Goal: Information Seeking & Learning: Learn about a topic

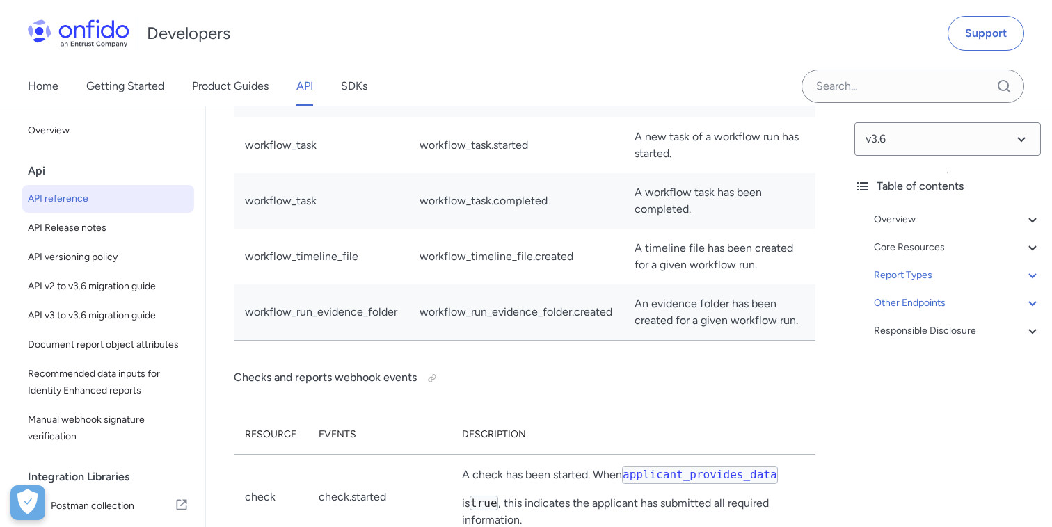
click at [921, 273] on div "Report Types" at bounding box center [957, 275] width 167 height 17
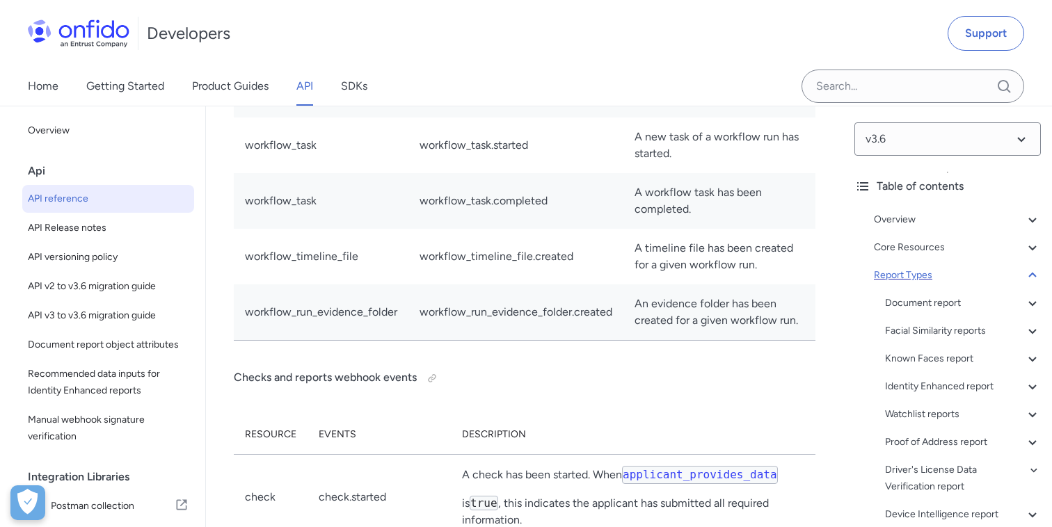
scroll to position [57127, 0]
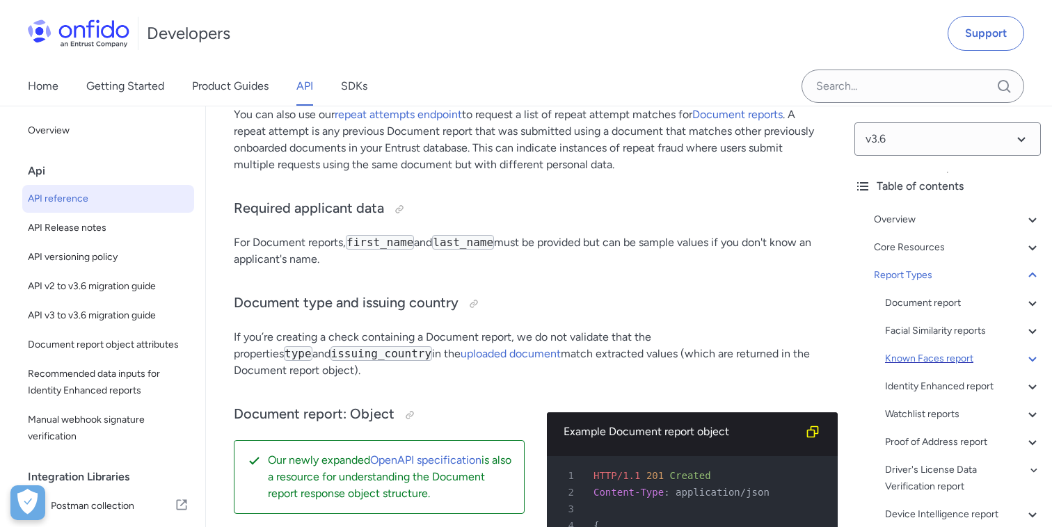
click at [915, 357] on div "Known Faces report" at bounding box center [963, 359] width 156 height 17
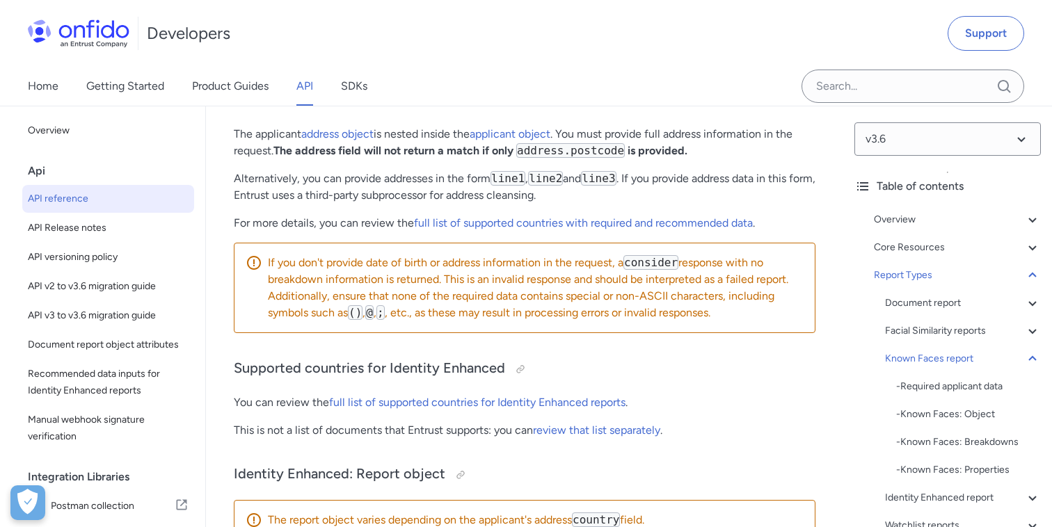
scroll to position [89446, 0]
click at [1032, 277] on icon at bounding box center [1032, 275] width 17 height 17
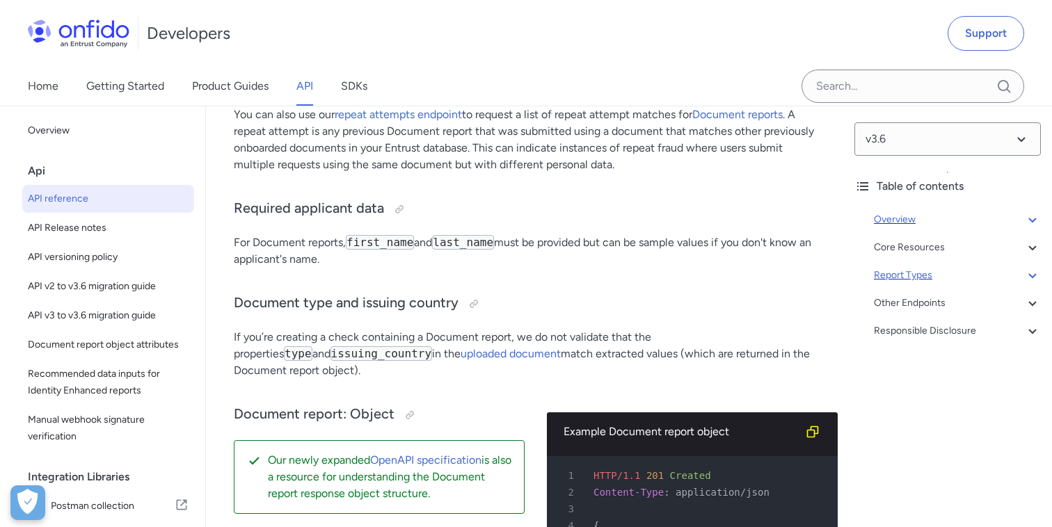
click at [903, 218] on div "Overview" at bounding box center [957, 219] width 167 height 17
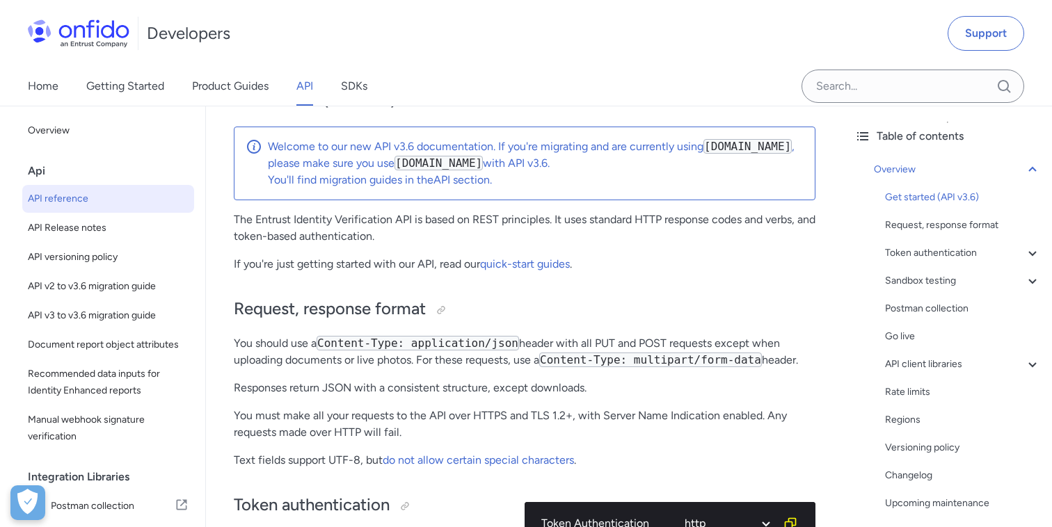
scroll to position [65, 0]
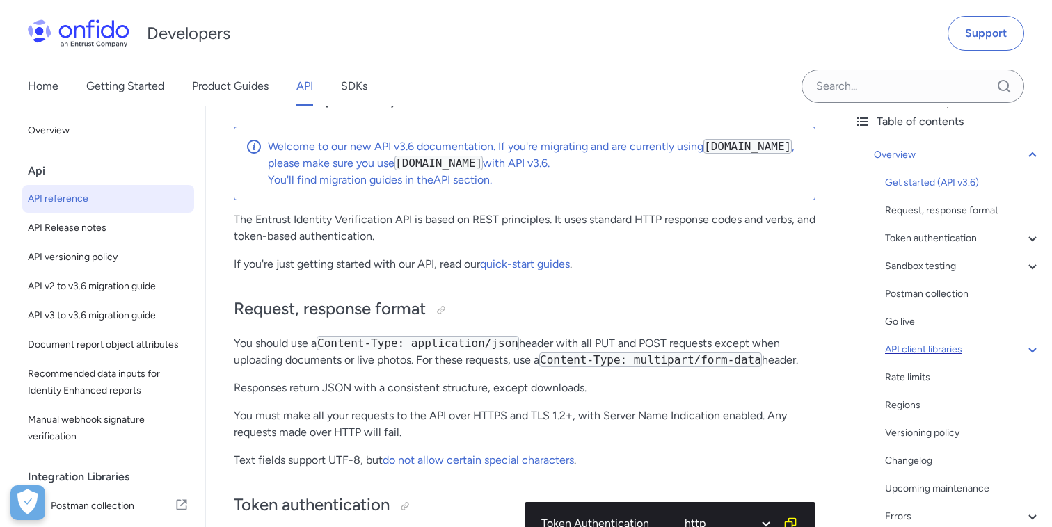
click at [937, 353] on div "API client libraries" at bounding box center [963, 350] width 156 height 17
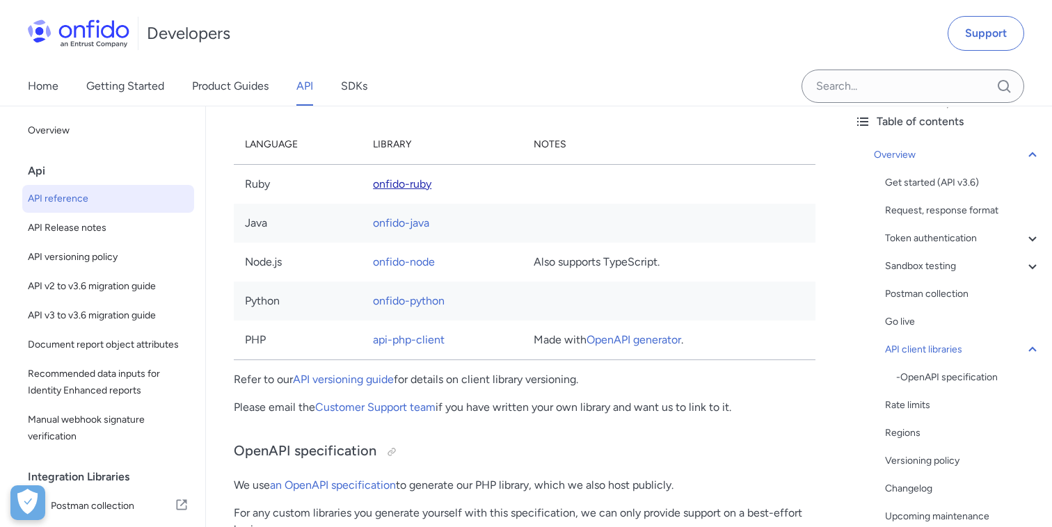
click at [400, 191] on link "onfido-ruby" at bounding box center [402, 183] width 58 height 13
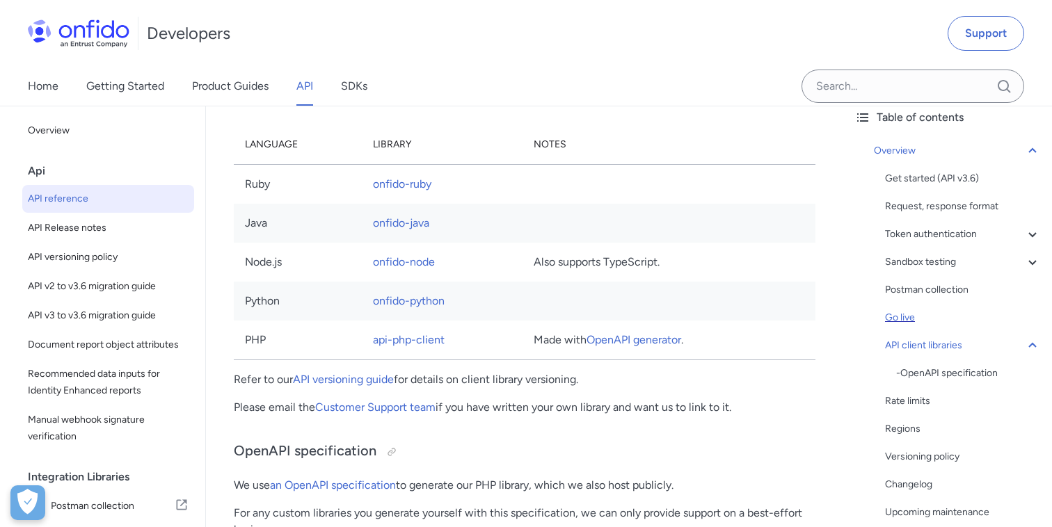
scroll to position [63, 0]
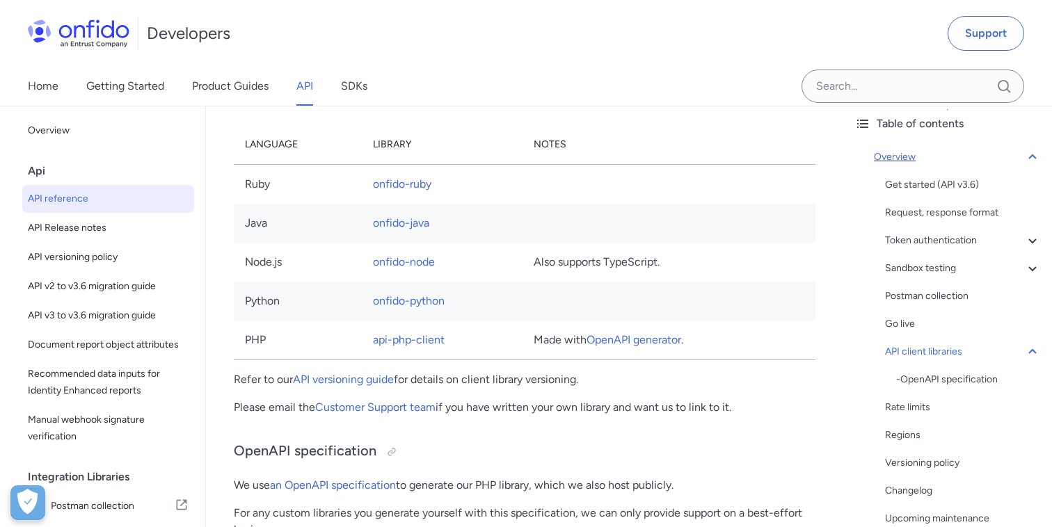
click at [1034, 159] on icon at bounding box center [1032, 157] width 17 height 17
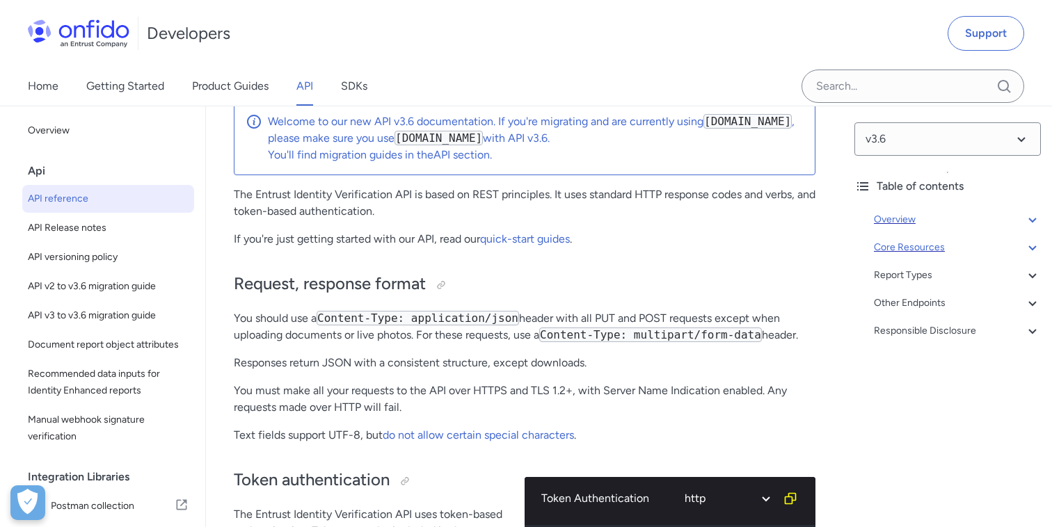
scroll to position [130, 0]
click at [1034, 249] on icon at bounding box center [1032, 247] width 17 height 17
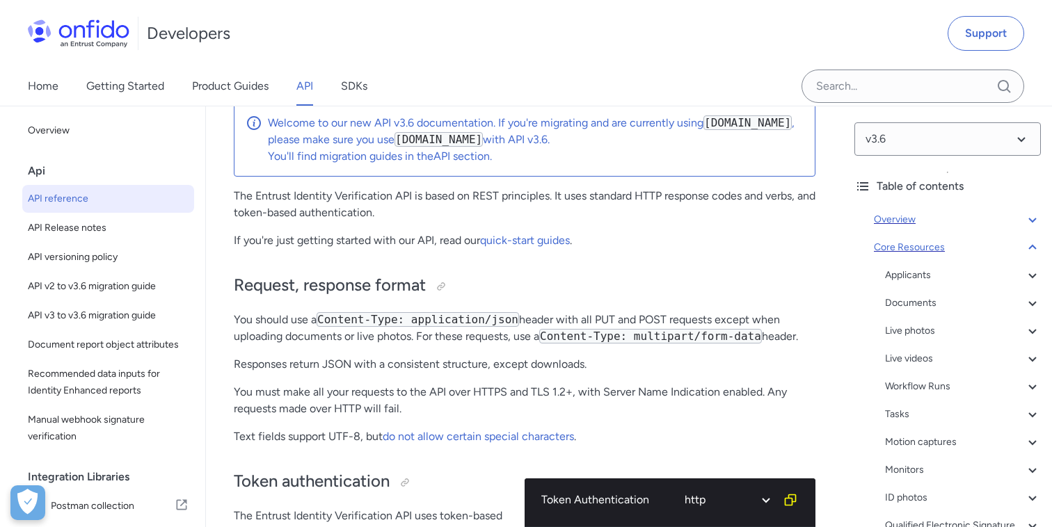
scroll to position [15312, 0]
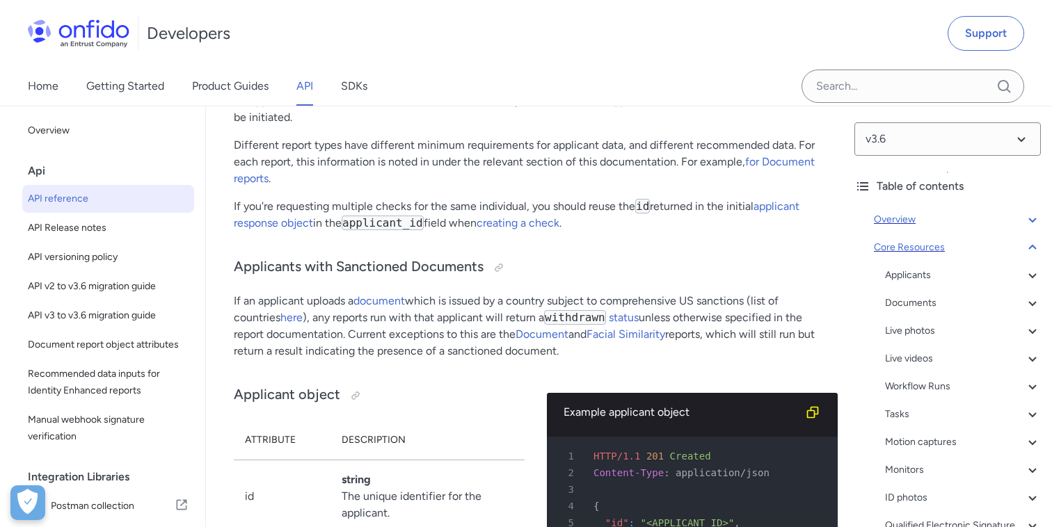
click at [1034, 249] on icon at bounding box center [1032, 247] width 17 height 17
click at [1033, 245] on icon at bounding box center [1032, 247] width 17 height 17
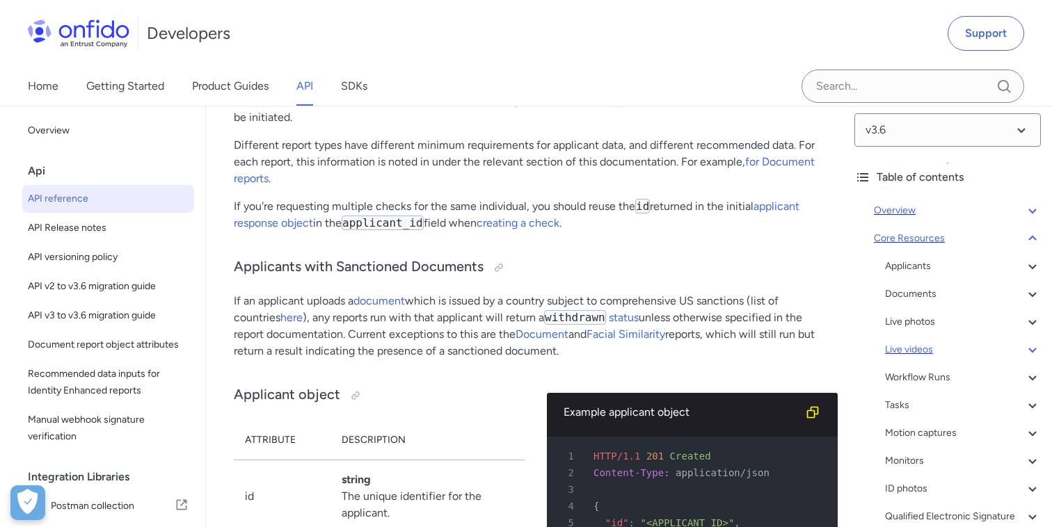
scroll to position [8, 0]
click at [1034, 240] on icon at bounding box center [1032, 239] width 8 height 5
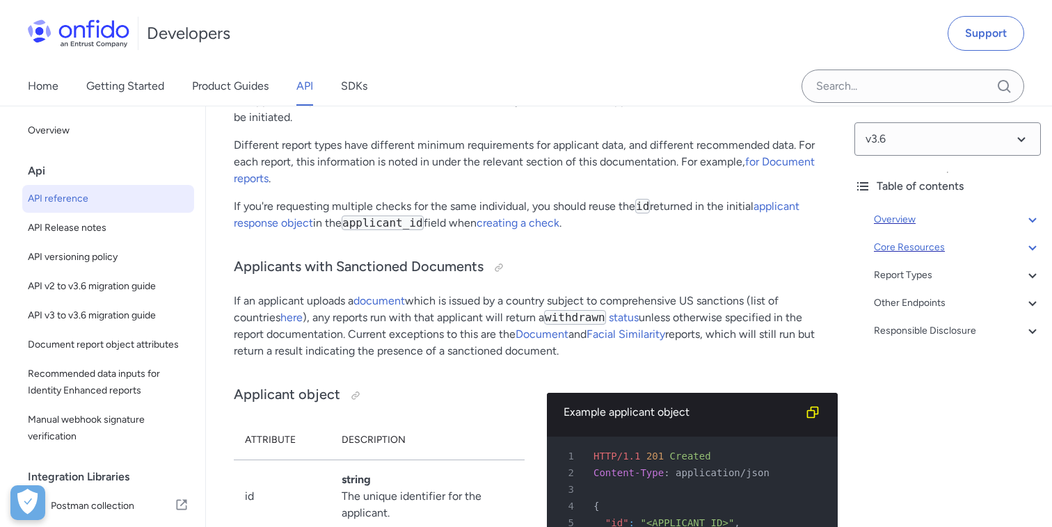
scroll to position [15317, 0]
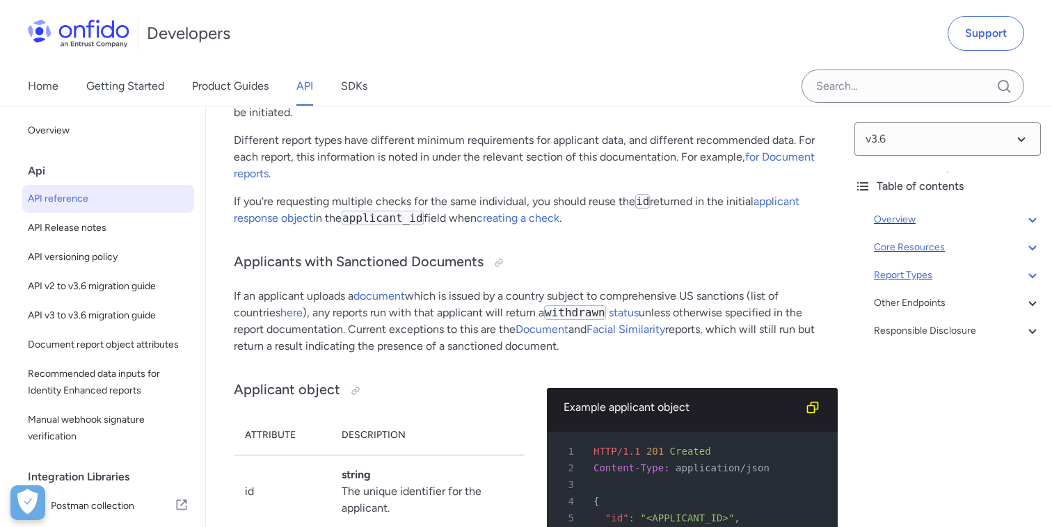
click at [922, 268] on div "Report Types" at bounding box center [957, 275] width 167 height 17
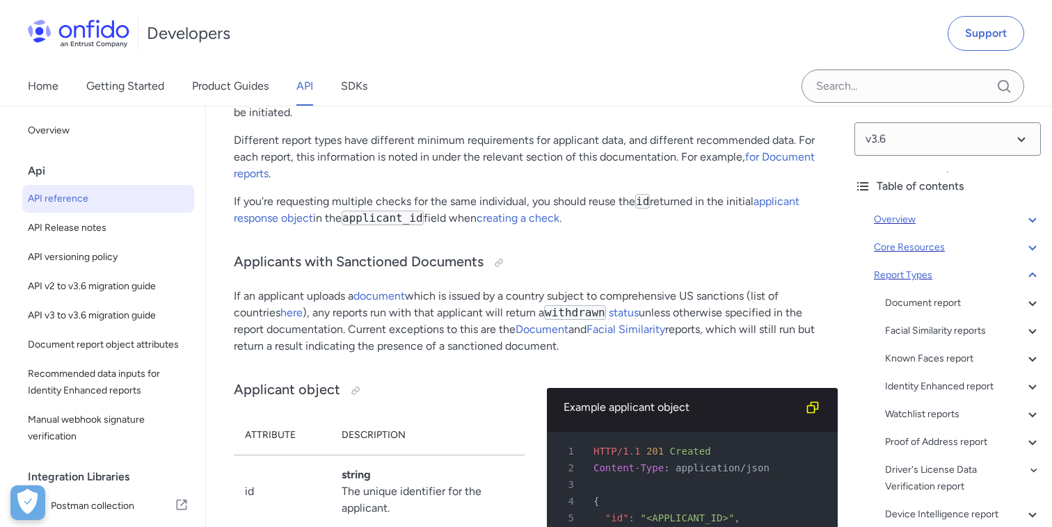
scroll to position [57127, 0]
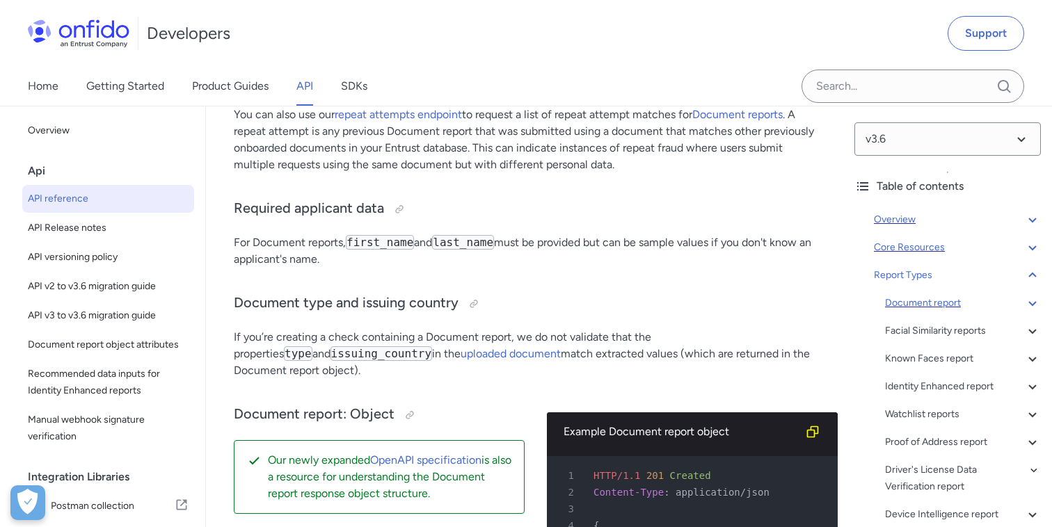
click at [1021, 301] on div "Document report" at bounding box center [963, 303] width 156 height 17
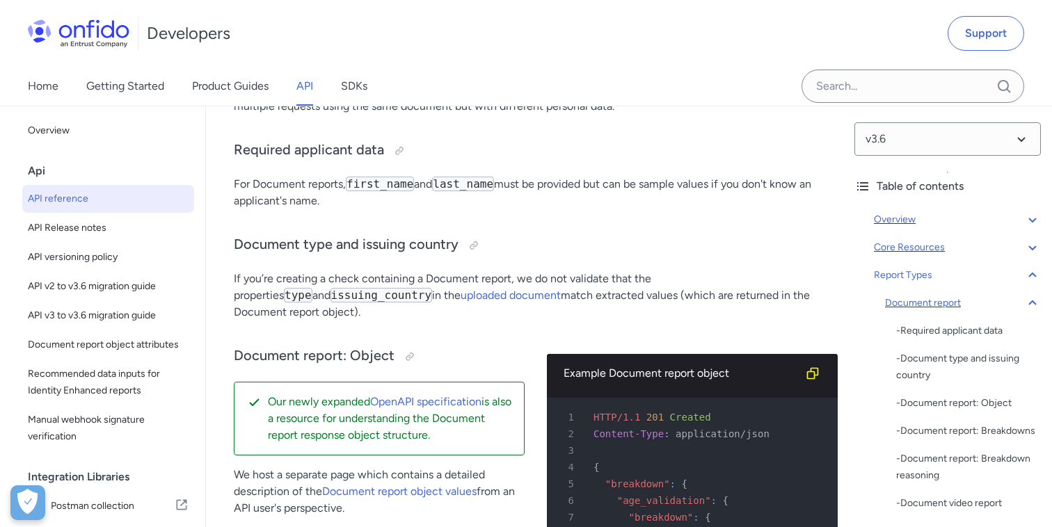
click at [1021, 301] on div "Document report" at bounding box center [963, 303] width 156 height 17
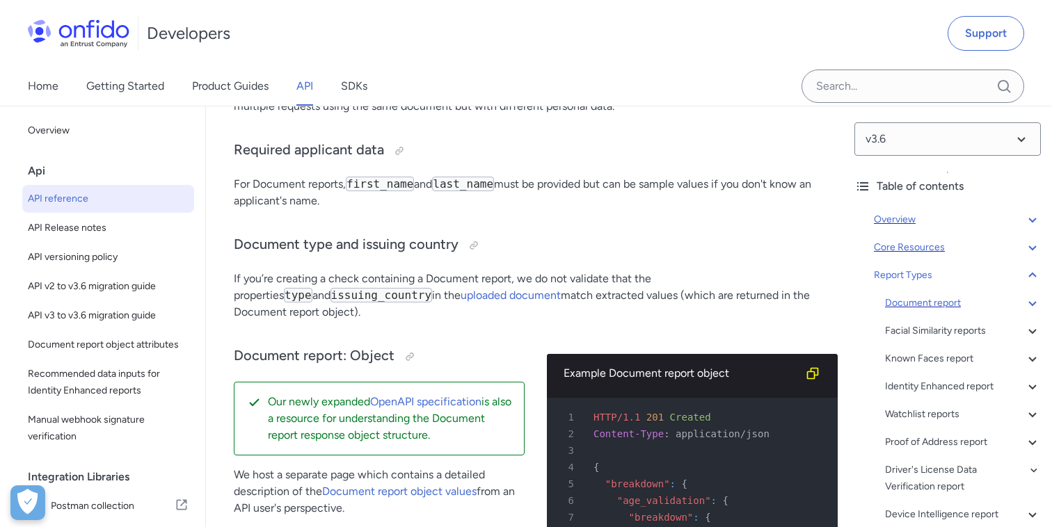
click at [1021, 301] on div "Document report" at bounding box center [963, 303] width 156 height 17
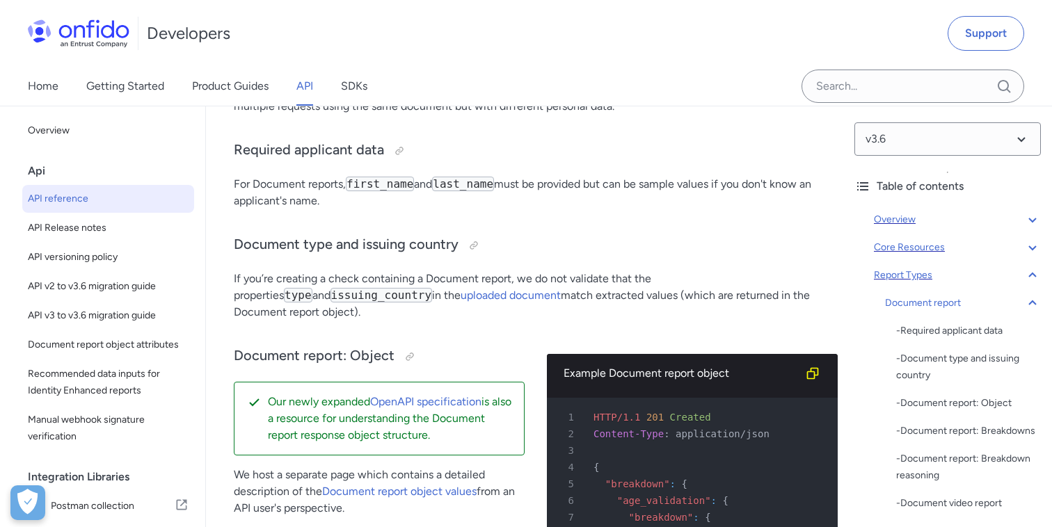
click at [1032, 275] on icon at bounding box center [1032, 275] width 17 height 17
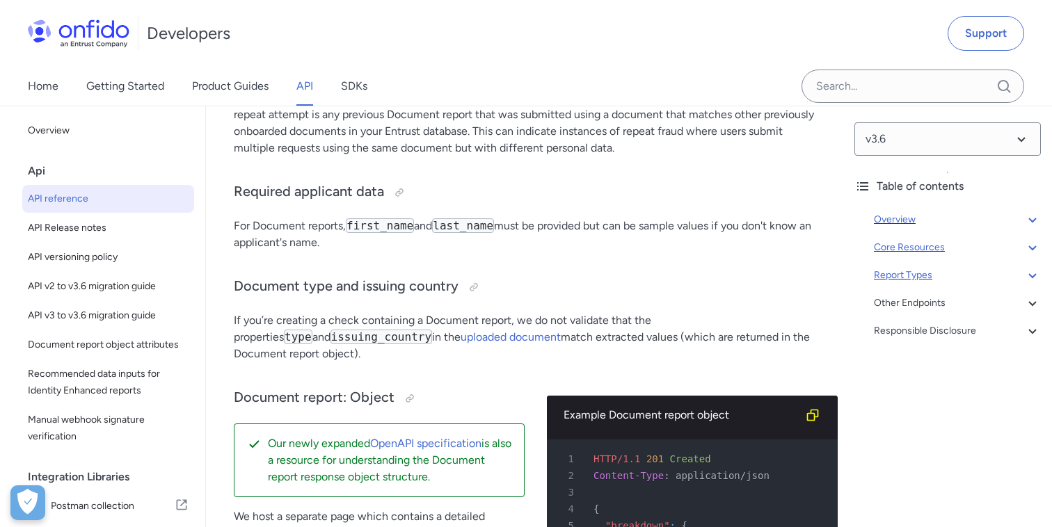
scroll to position [57151, 0]
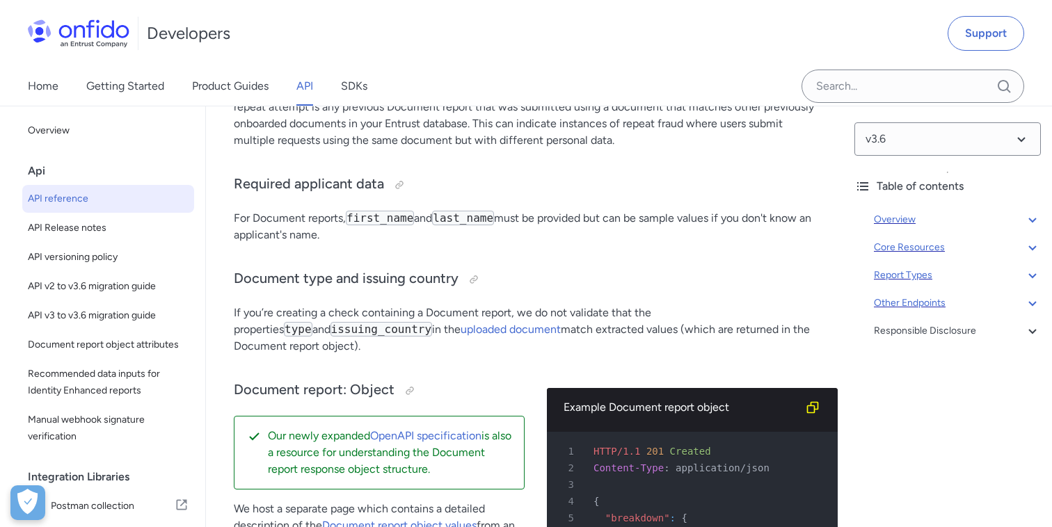
click at [937, 309] on div "Other Endpoints" at bounding box center [957, 303] width 167 height 17
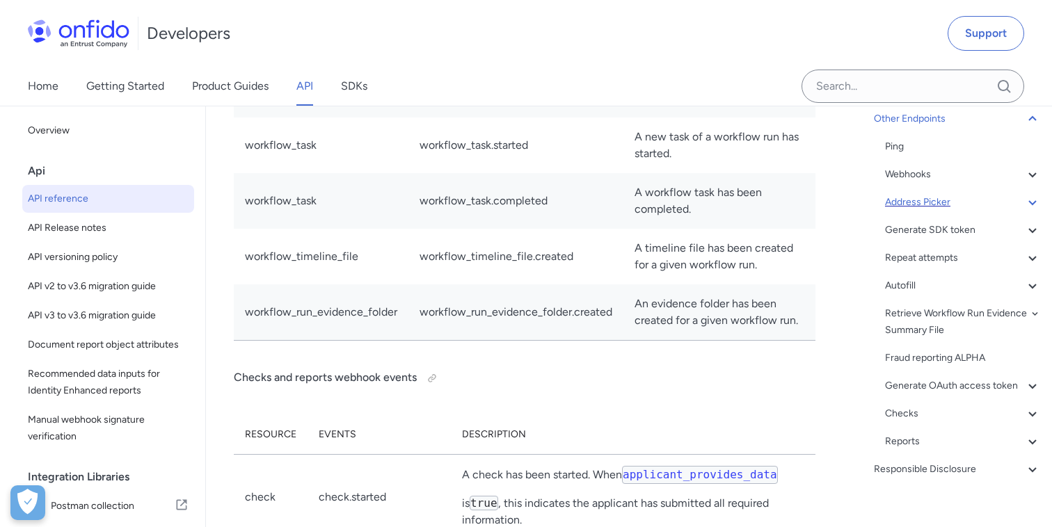
scroll to position [202, 0]
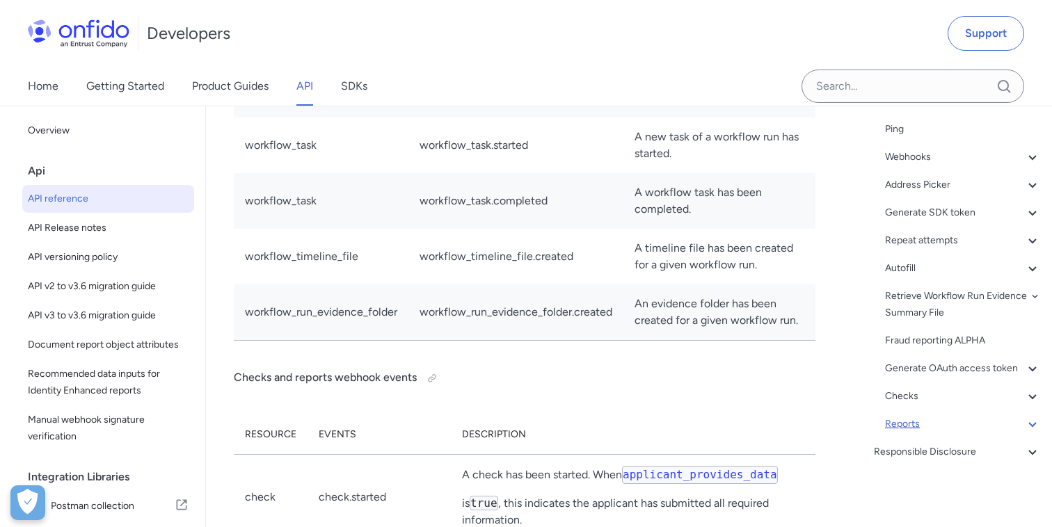
click at [906, 419] on div "Reports" at bounding box center [963, 424] width 156 height 17
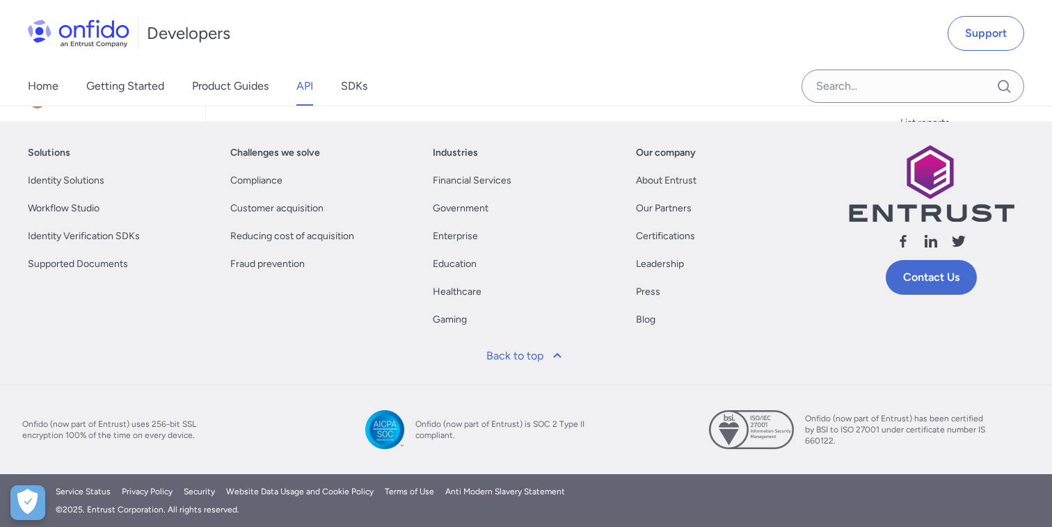
scroll to position [270, 0]
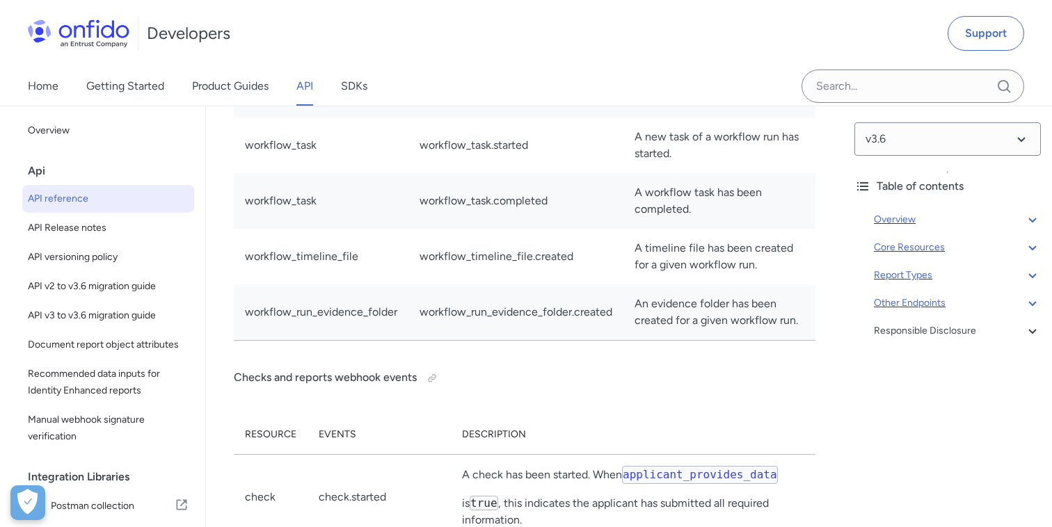
click at [925, 273] on div "Report Types" at bounding box center [957, 275] width 167 height 17
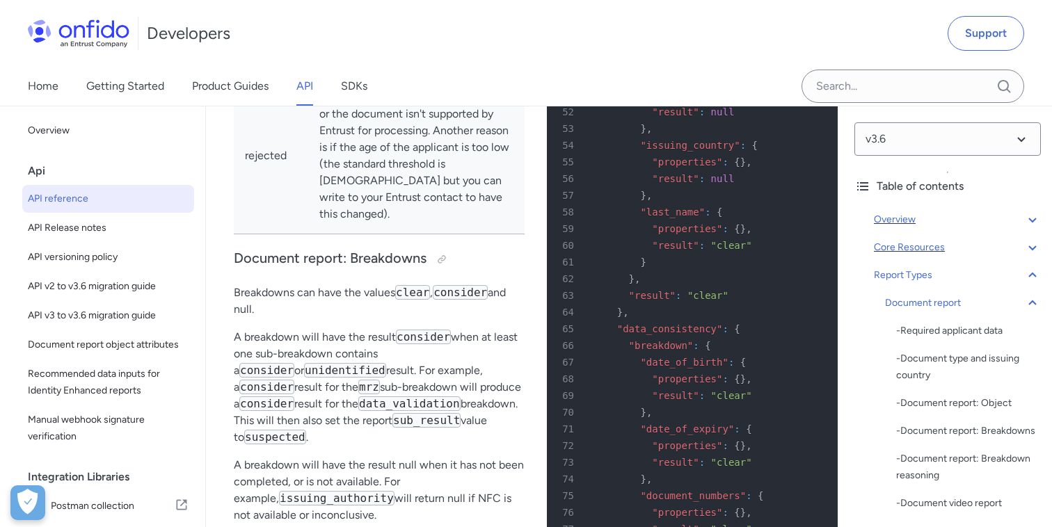
scroll to position [58344, 0]
click at [1033, 303] on icon at bounding box center [1032, 302] width 8 height 5
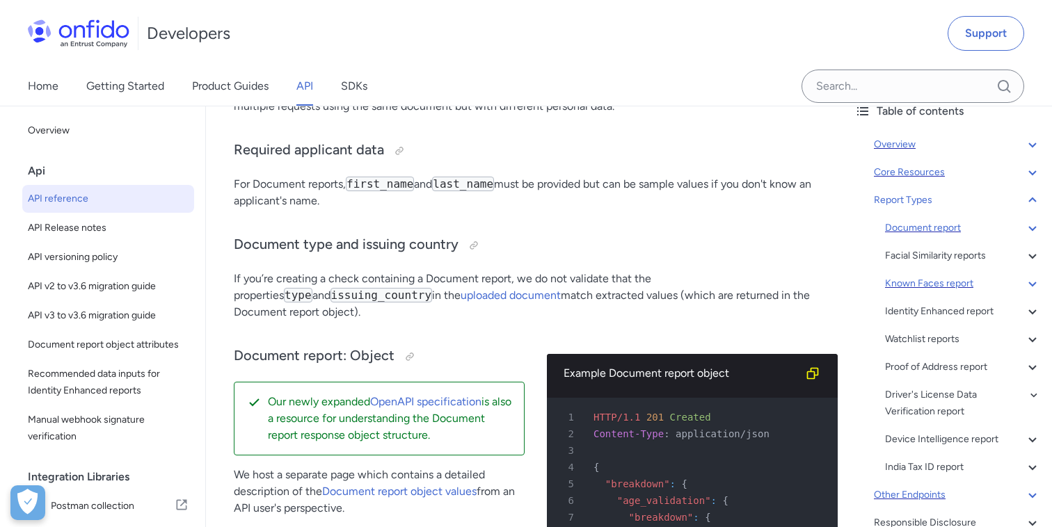
scroll to position [82, 0]
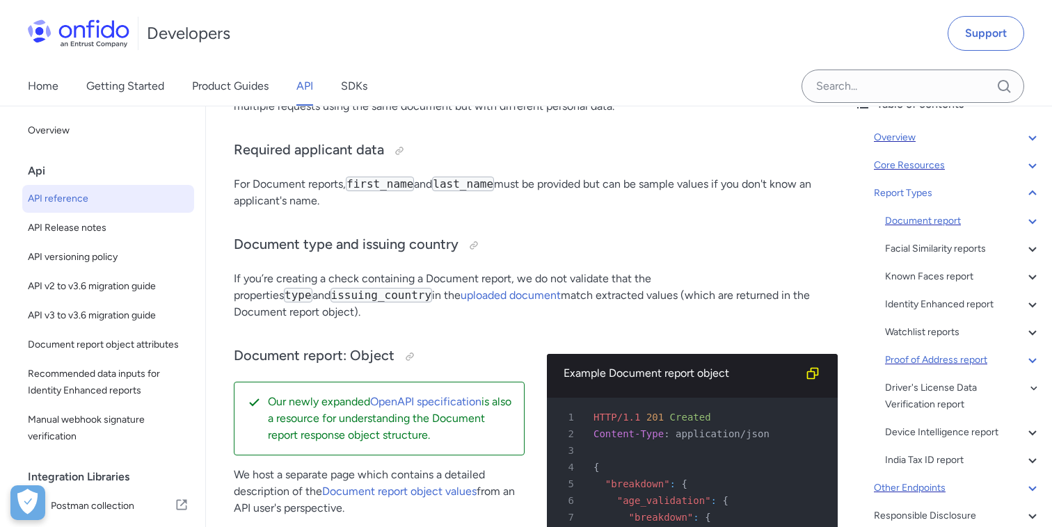
click at [906, 364] on div "Proof of Address report" at bounding box center [963, 360] width 156 height 17
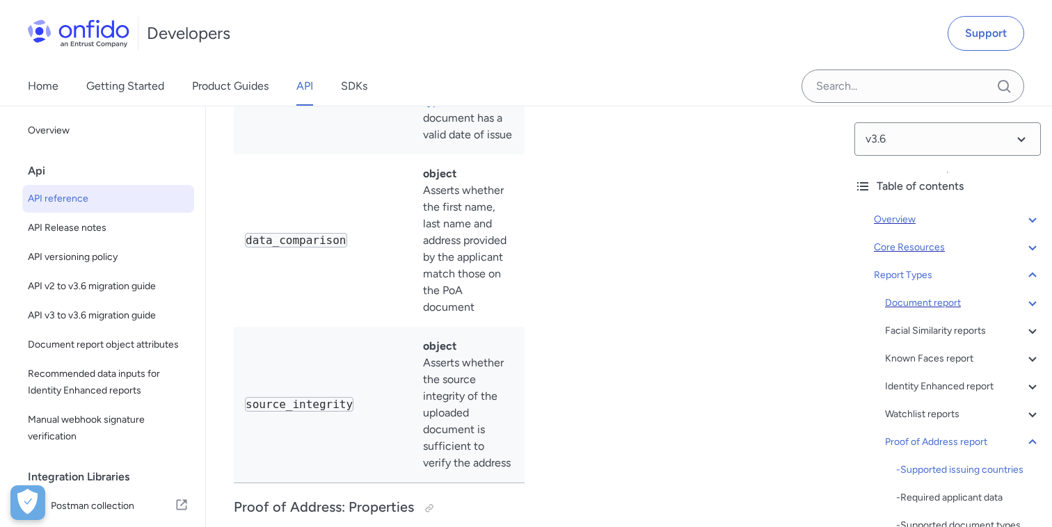
click at [1030, 244] on icon at bounding box center [1032, 247] width 17 height 17
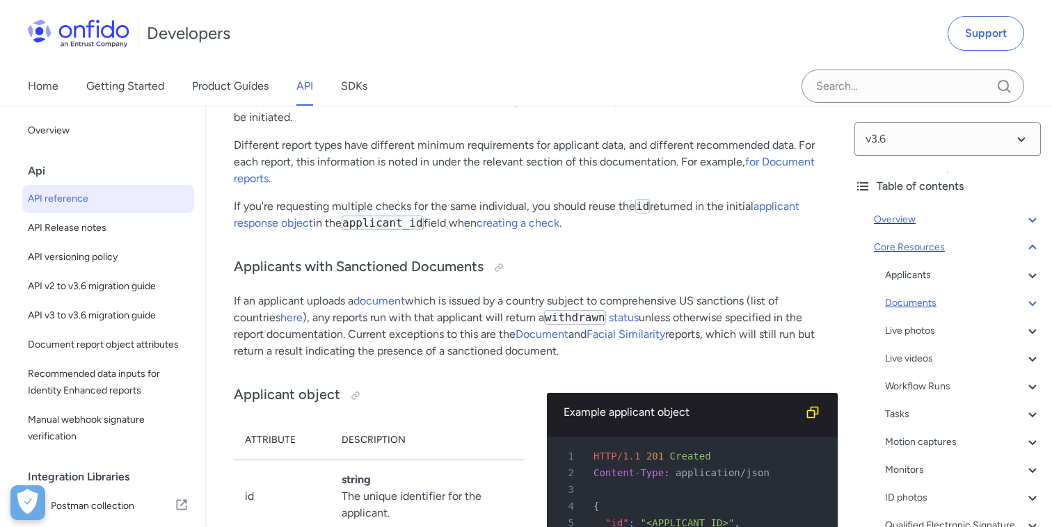
click at [919, 305] on div "Documents" at bounding box center [963, 303] width 156 height 17
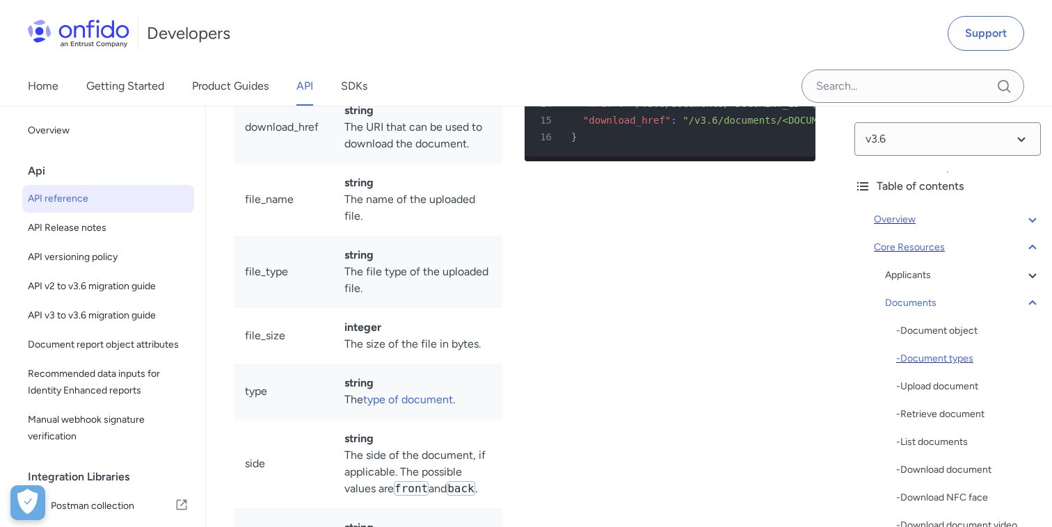
click at [922, 351] on div "- Document types" at bounding box center [968, 359] width 145 height 17
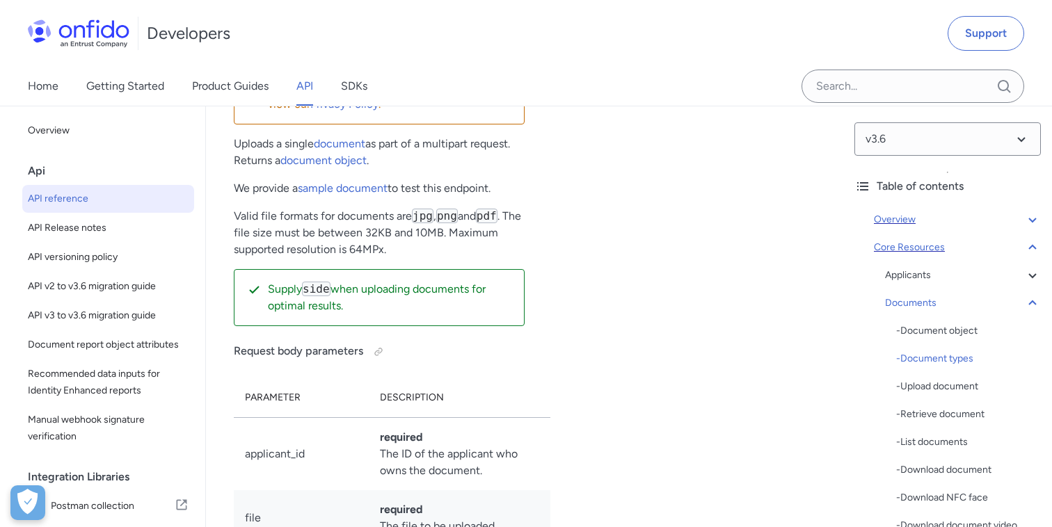
scroll to position [26002, 0]
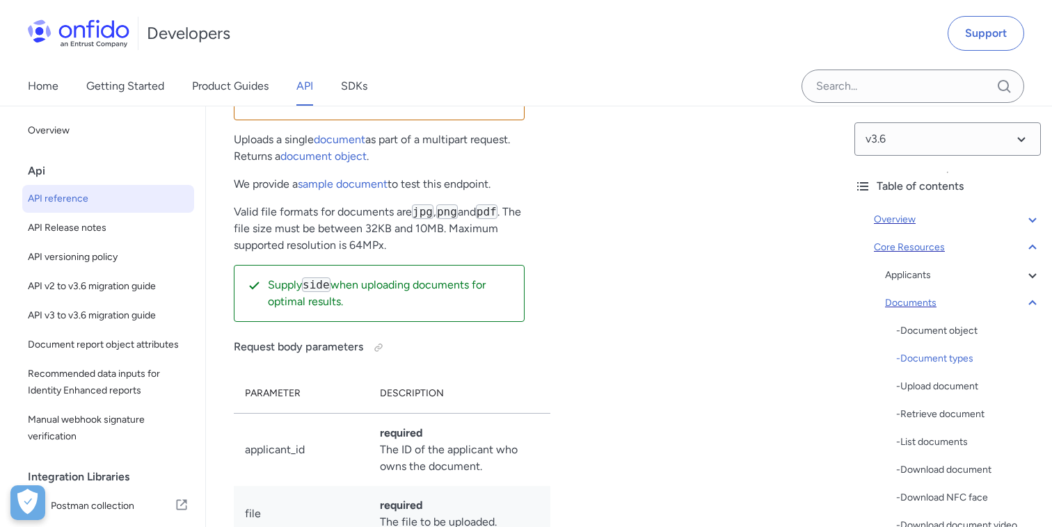
click at [1029, 303] on icon at bounding box center [1032, 302] width 8 height 5
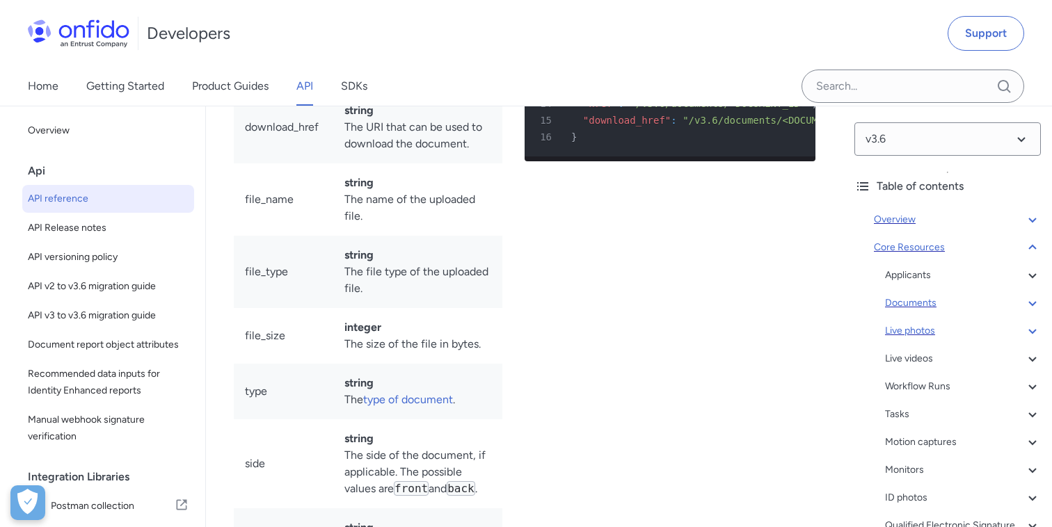
scroll to position [25, 0]
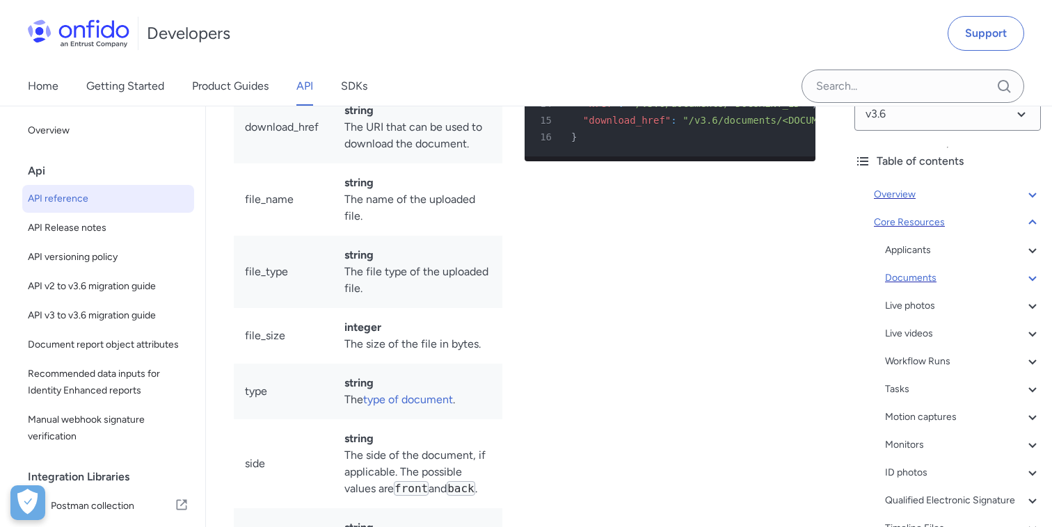
click at [924, 280] on div "Documents" at bounding box center [963, 278] width 156 height 17
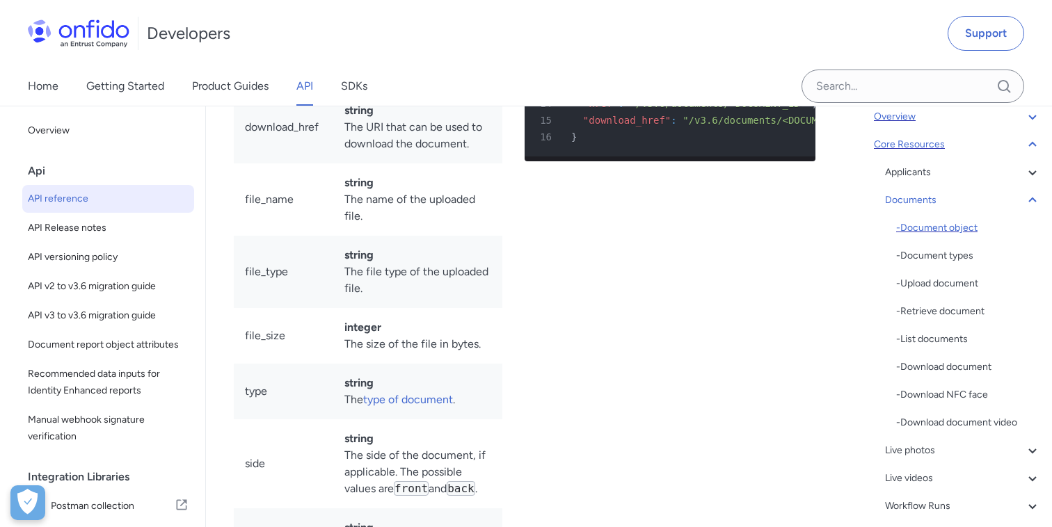
scroll to position [104, 0]
click at [1032, 200] on icon at bounding box center [1032, 199] width 17 height 17
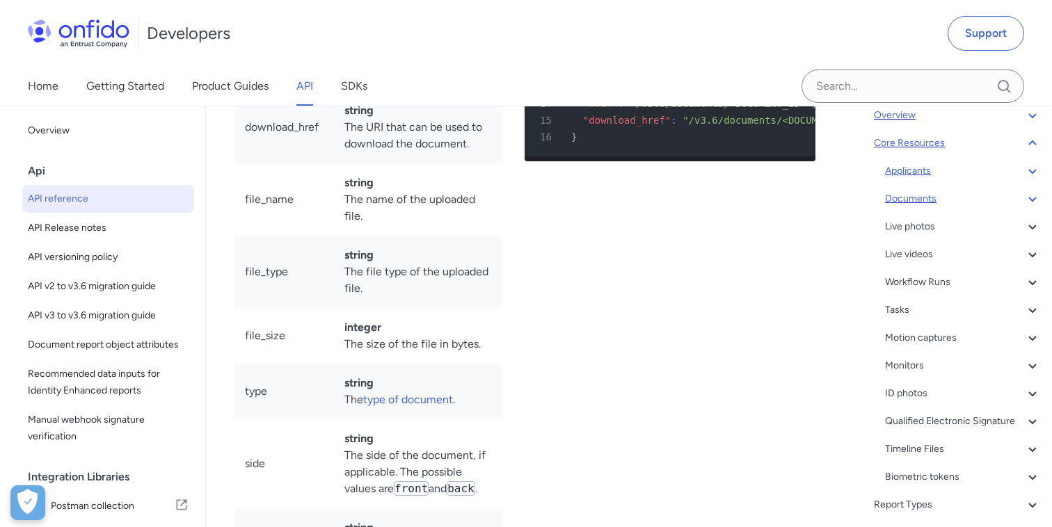
click at [1034, 174] on icon at bounding box center [1032, 171] width 17 height 17
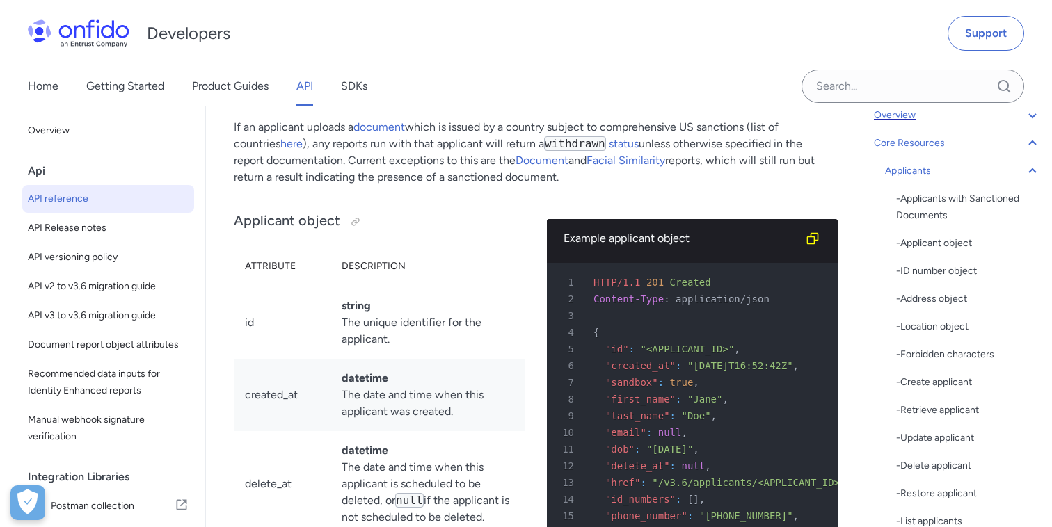
scroll to position [15489, 0]
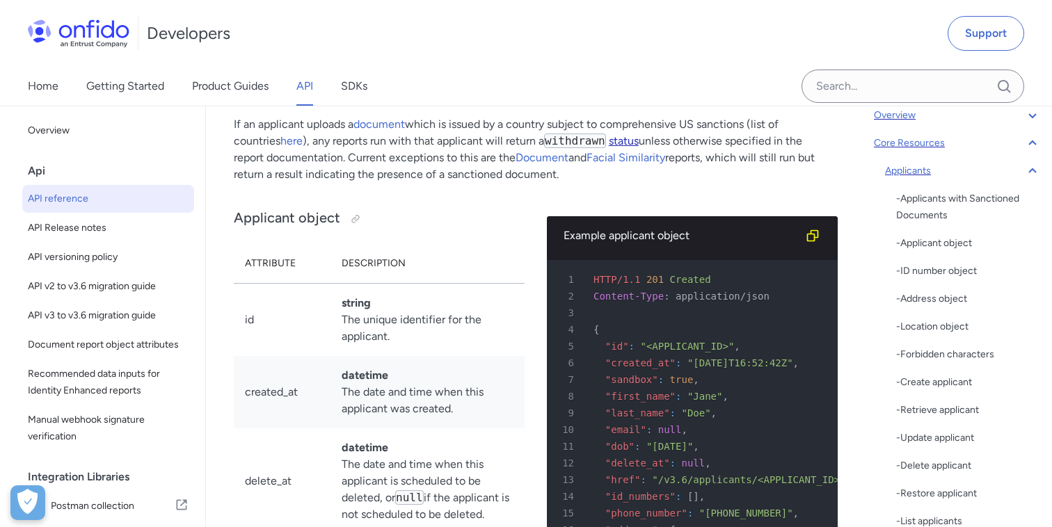
click at [624, 147] on link "status" at bounding box center [624, 140] width 30 height 13
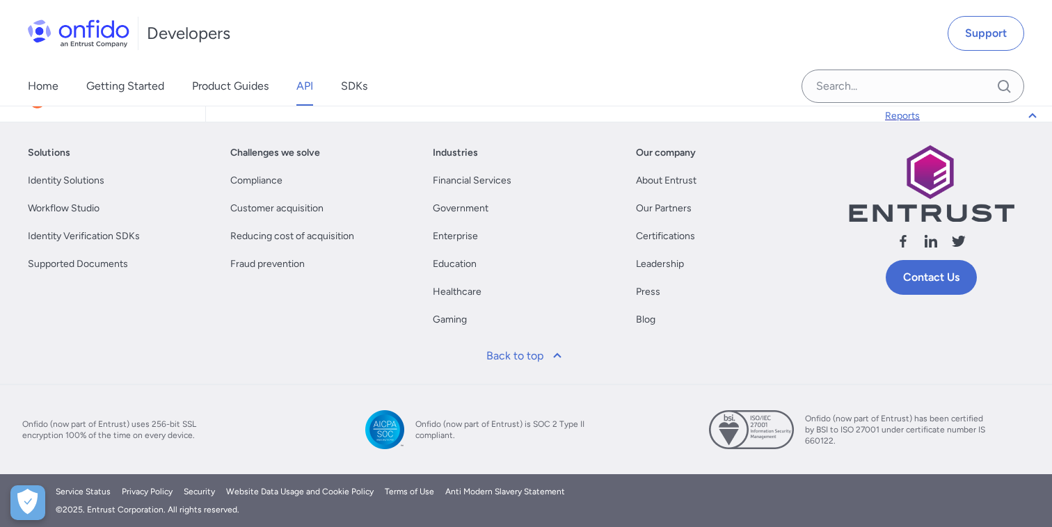
scroll to position [43, 0]
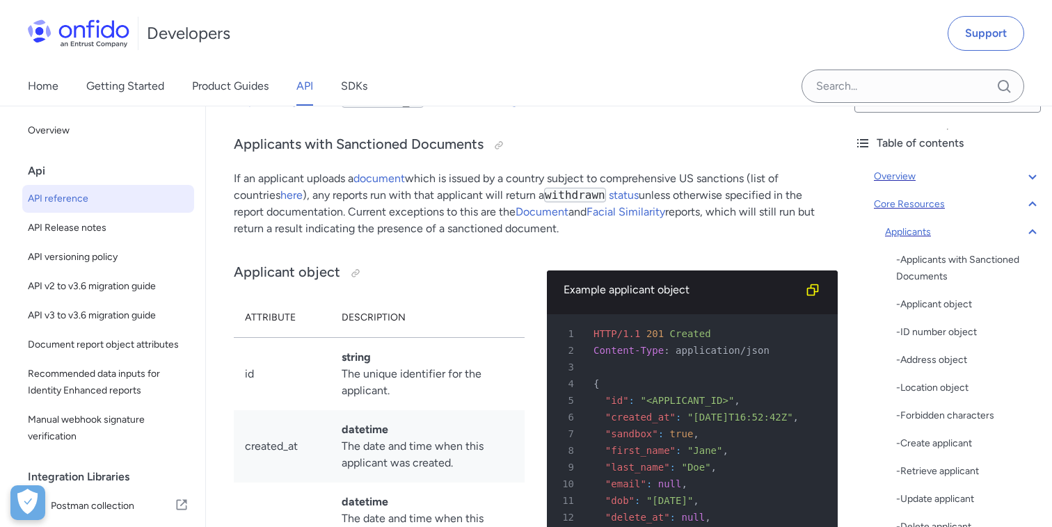
scroll to position [15436, 0]
